Goal: Navigation & Orientation: Find specific page/section

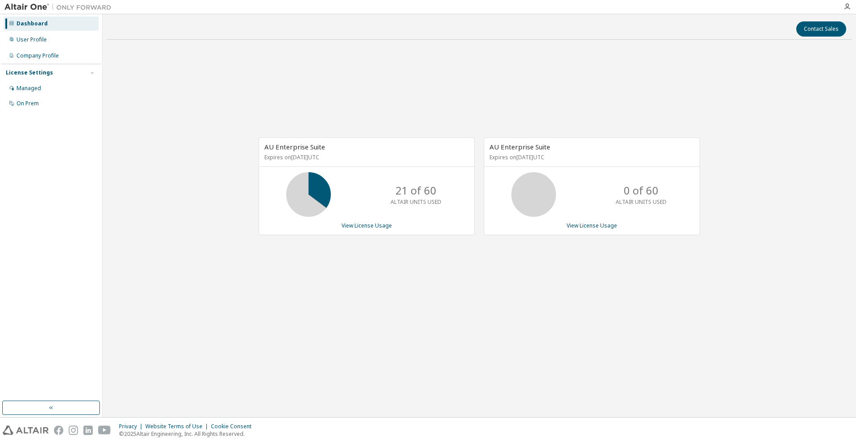
click at [732, 297] on div "AU Enterprise Suite Expires on [DATE] UTC 21 of 60 ALTAIR UNITS USED View Licen…" at bounding box center [479, 191] width 745 height 288
